Goal: Task Accomplishment & Management: Complete application form

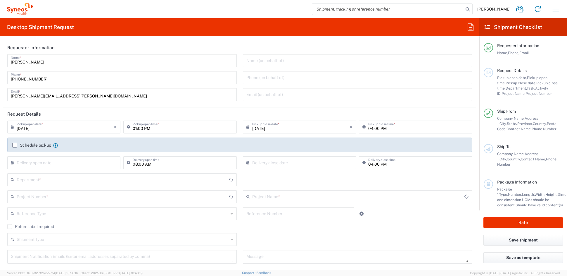
type input "[US_STATE]"
type input "6156"
type input "United States"
type input "Syneos Health Communications-Westerville OH"
click at [79, 98] on input "john.popp@syneoshealth.com" at bounding box center [122, 94] width 222 height 10
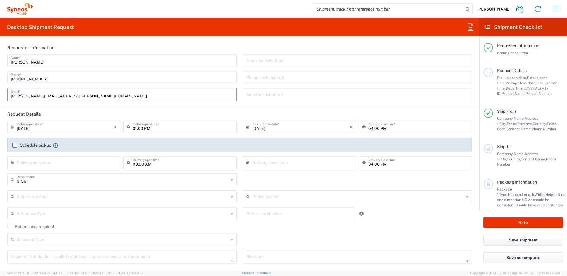
drag, startPoint x: 71, startPoint y: 97, endPoint x: -17, endPoint y: 92, distance: 87.5
click at [0, 92] on html "John Popp Home Shipment estimator Shipment tracking Desktop shipment request My…" at bounding box center [283, 138] width 567 height 276
paste input "melissa.storer"
type input "melissa.storer@syneoshealth.com"
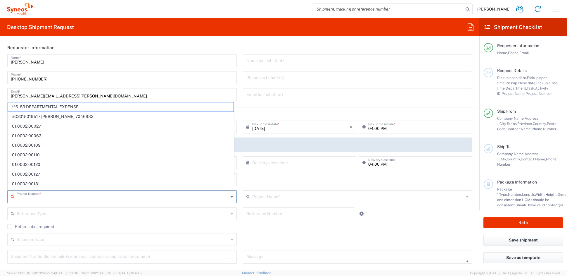
click at [59, 197] on input "text" at bounding box center [123, 196] width 212 height 10
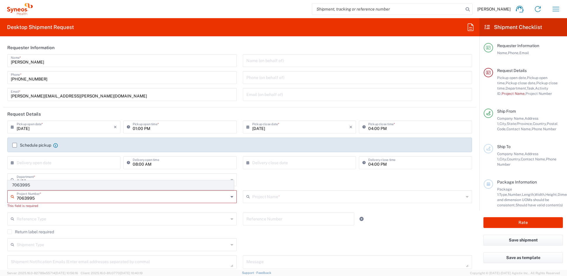
type input "7063995"
click at [33, 185] on span "7063995" at bounding box center [121, 184] width 226 height 9
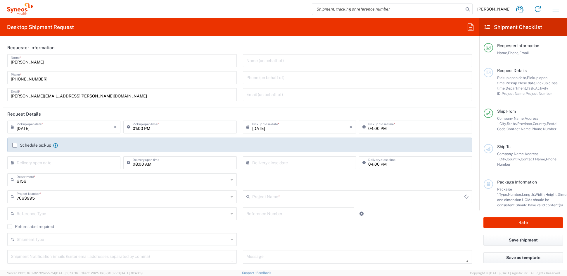
type input "Noema 7063995"
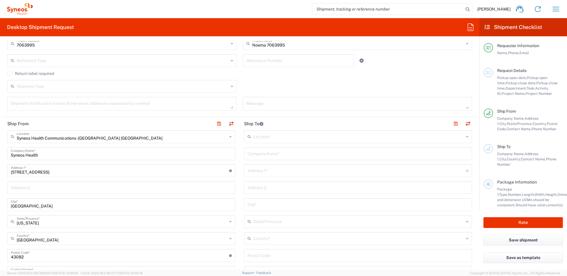
scroll to position [156, 0]
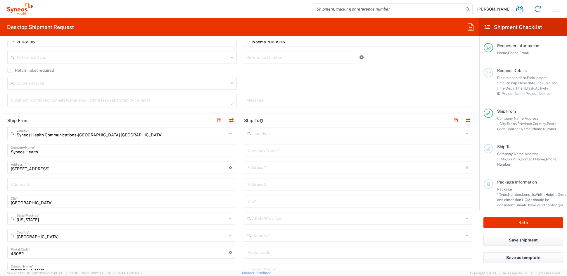
click at [281, 150] on input "text" at bounding box center [358, 150] width 221 height 10
paste input "Mount Sinai Beth Israel"
type input "Mount Sinai Beth Israel"
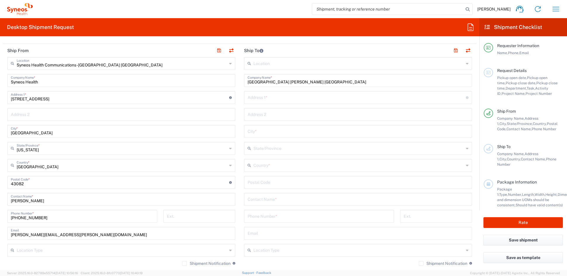
scroll to position [230, 0]
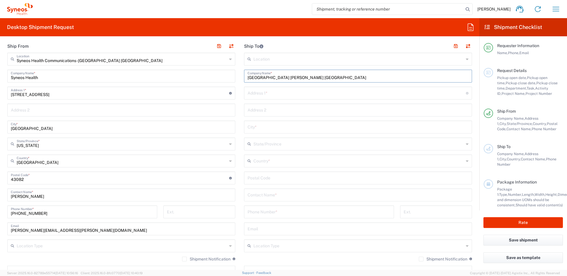
click at [270, 161] on input "text" at bounding box center [358, 160] width 211 height 10
click at [252, 192] on span "United States" at bounding box center [354, 192] width 225 height 9
type input "United States"
click at [264, 201] on input "text" at bounding box center [358, 199] width 221 height 10
paste input "Ricardo Renvill"
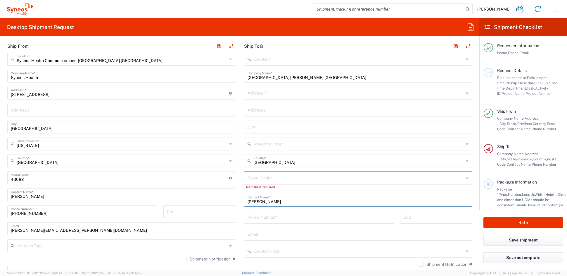
type input "Ricardo Renvill"
click at [260, 218] on input "tel" at bounding box center [319, 216] width 143 height 10
paste input "212-844-6055"
type input "212-844-6055"
drag, startPoint x: 261, startPoint y: 91, endPoint x: 258, endPoint y: 91, distance: 3.3
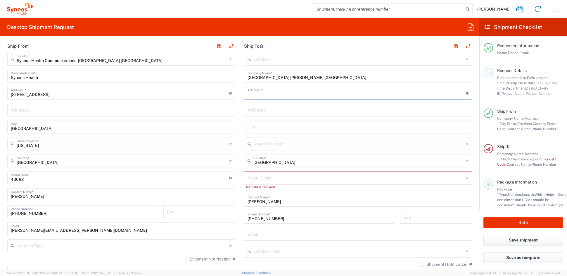
click at [260, 91] on input "text" at bounding box center [357, 92] width 218 height 10
paste input "10 Union Square East"
type input "10 Union Square East"
click at [269, 110] on input "text" at bounding box center [358, 109] width 221 height 10
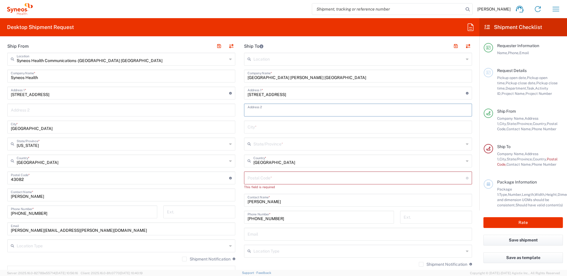
paste input "Suite 5H"
type input "Suite 5H"
click at [265, 127] on input "text" at bounding box center [358, 126] width 221 height 10
paste input "New York"
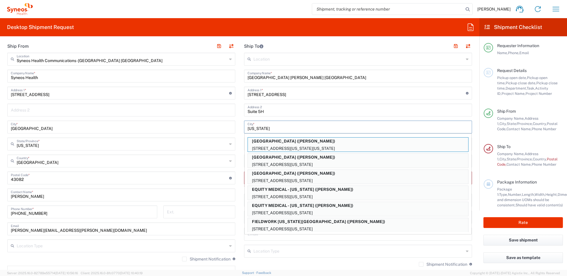
type input "New York"
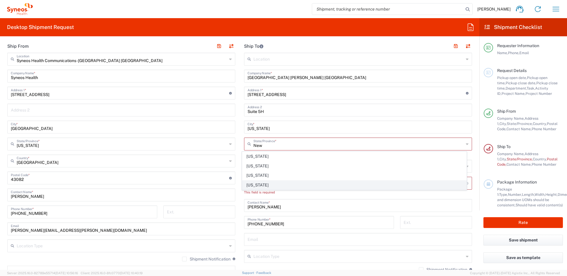
click at [253, 185] on span "New York" at bounding box center [354, 184] width 225 height 9
type input "New York"
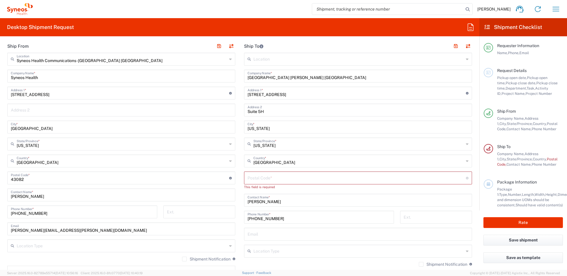
click at [255, 177] on input "undefined" at bounding box center [357, 177] width 218 height 10
paste input "10029"
type input "10029"
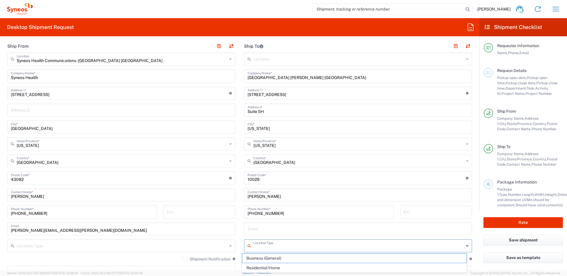
click at [281, 248] on input "text" at bounding box center [358, 245] width 211 height 10
click at [272, 256] on span "Business (General)" at bounding box center [354, 257] width 225 height 9
type input "Business (General)"
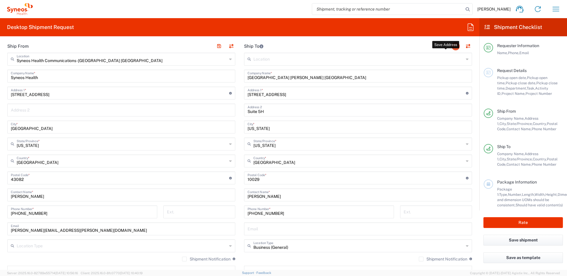
click at [452, 46] on button "button" at bounding box center [456, 46] width 8 height 8
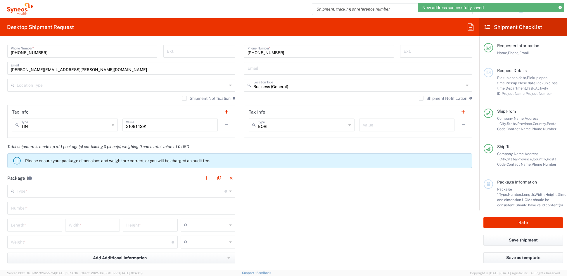
scroll to position [393, 0]
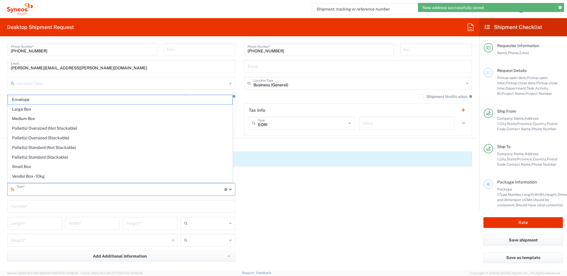
click at [35, 190] on input "text" at bounding box center [121, 189] width 208 height 10
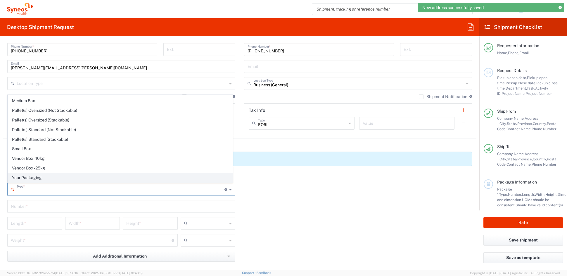
click at [34, 179] on span "Your Packaging" at bounding box center [120, 177] width 225 height 9
type input "Your Packaging"
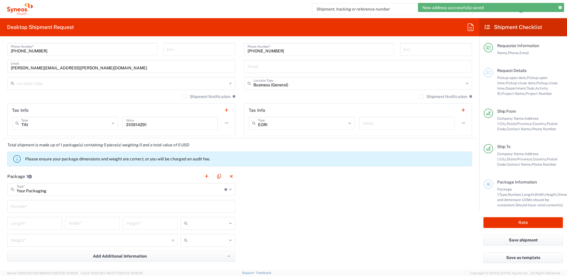
click at [28, 208] on input "text" at bounding box center [121, 206] width 221 height 10
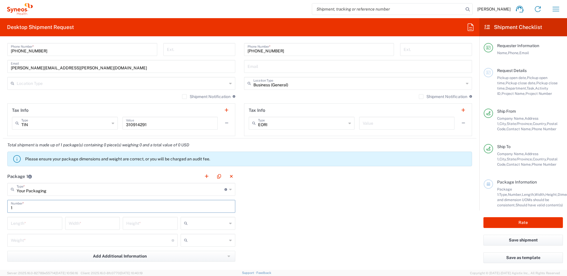
type input "1"
click at [29, 223] on input "number" at bounding box center [35, 223] width 48 height 10
type input "21"
type input "15"
type input "4"
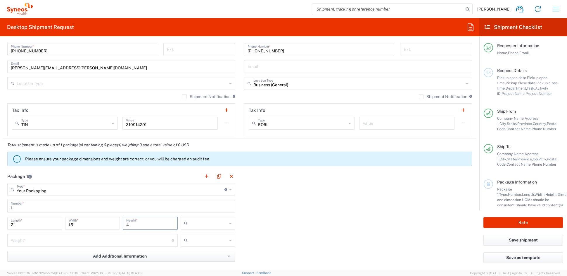
click at [199, 224] on input "text" at bounding box center [208, 222] width 37 height 9
drag, startPoint x: 190, startPoint y: 255, endPoint x: 186, endPoint y: 253, distance: 4.9
click at [190, 255] on span "in" at bounding box center [205, 254] width 53 height 9
type input "in"
click at [46, 241] on input "number" at bounding box center [91, 239] width 161 height 10
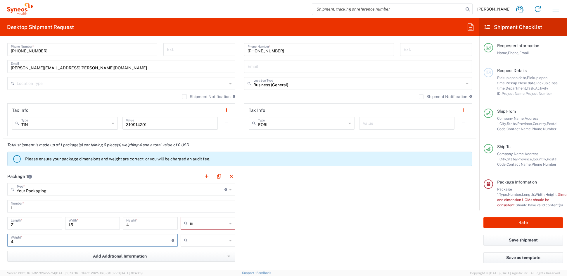
type input "4"
click at [192, 262] on span "lbs" at bounding box center [205, 262] width 53 height 9
type input "lbs"
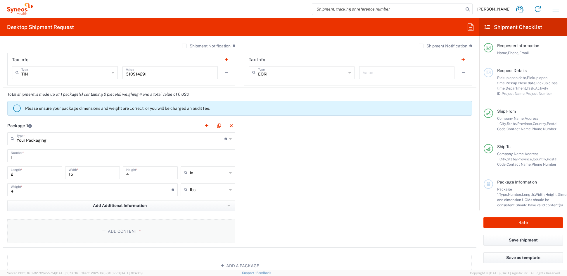
scroll to position [445, 0]
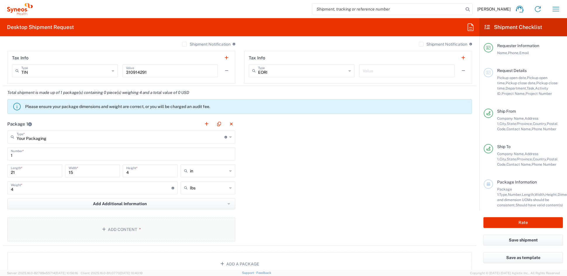
click at [116, 229] on button "Add Content *" at bounding box center [121, 229] width 228 height 24
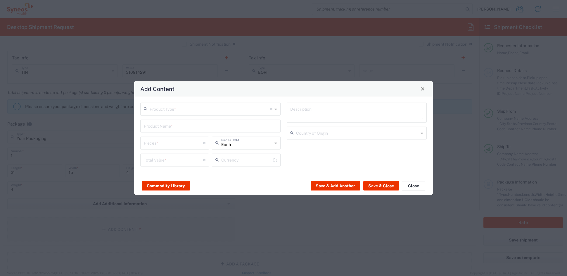
type input "US Dollar"
click at [174, 109] on input "text" at bounding box center [210, 108] width 120 height 10
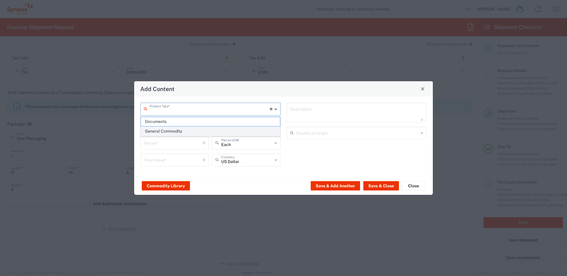
click at [166, 131] on span "General Commodity" at bounding box center [210, 131] width 139 height 9
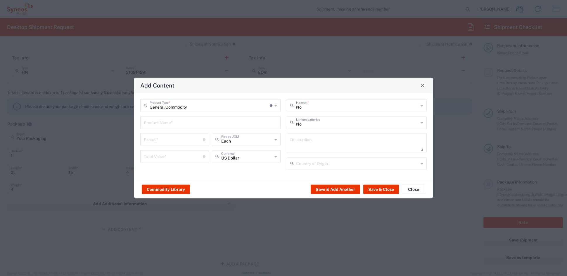
click at [183, 102] on input "General Commodity" at bounding box center [210, 105] width 120 height 10
click at [158, 128] on span "Documents" at bounding box center [210, 127] width 139 height 9
type input "Documents"
type input "1"
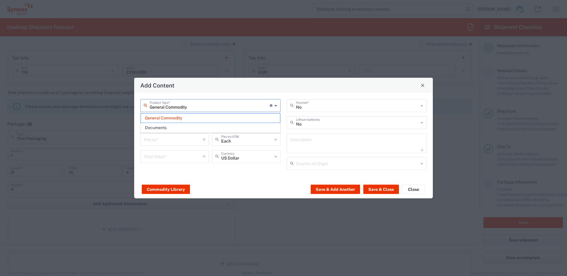
type input "1"
type textarea "Documents"
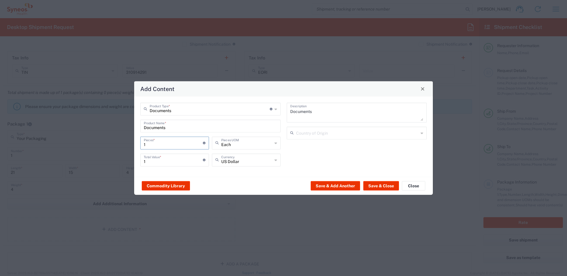
drag, startPoint x: 127, startPoint y: 142, endPoint x: 122, endPoint y: 142, distance: 5.3
click at [123, 142] on div "Add Content Documents Product Type * Document: Paper document generated interna…" at bounding box center [283, 138] width 567 height 276
type input "3"
type input "32"
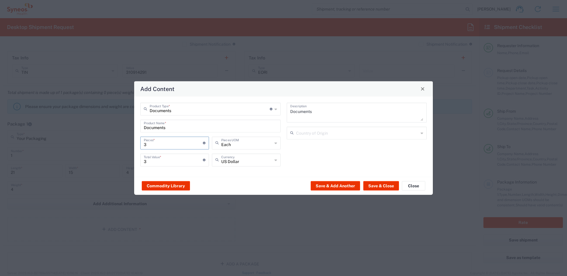
type input "32"
drag, startPoint x: 168, startPoint y: 160, endPoint x: 155, endPoint y: 160, distance: 13.5
click at [158, 160] on input "32" at bounding box center [173, 159] width 59 height 10
drag, startPoint x: 143, startPoint y: 160, endPoint x: 117, endPoint y: 159, distance: 25.4
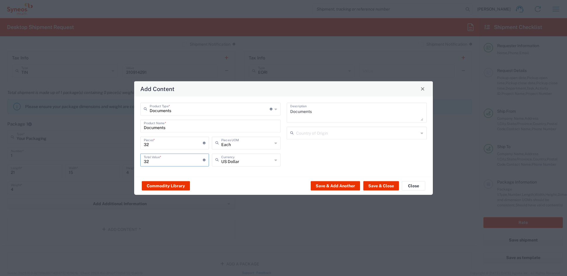
click at [118, 159] on div "Add Content Documents Product Type * Document: Paper document generated interna…" at bounding box center [283, 138] width 567 height 276
type input "50"
click at [389, 184] on button "Save & Close" at bounding box center [381, 185] width 36 height 9
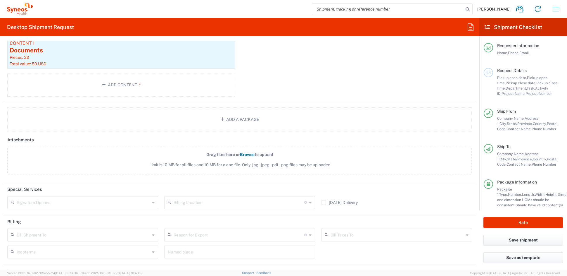
scroll to position [636, 0]
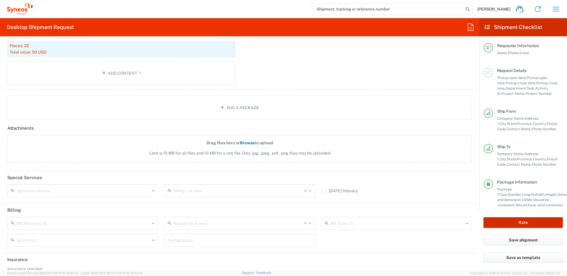
click at [532, 222] on button "Rate" at bounding box center [524, 222] width 80 height 11
type input "7063995"
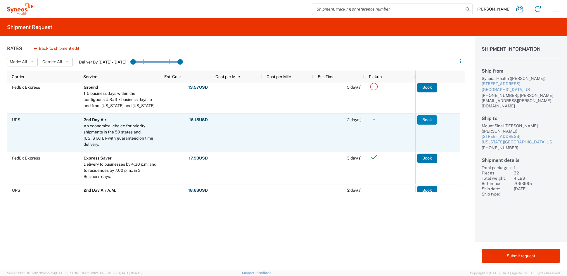
click at [432, 119] on button "Book" at bounding box center [428, 119] width 20 height 9
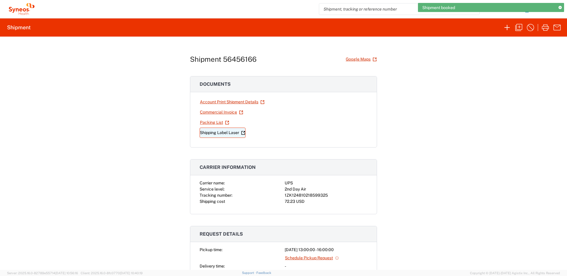
click at [220, 133] on link "Shipping Label Laser" at bounding box center [223, 132] width 46 height 10
